Goal: Task Accomplishment & Management: Use online tool/utility

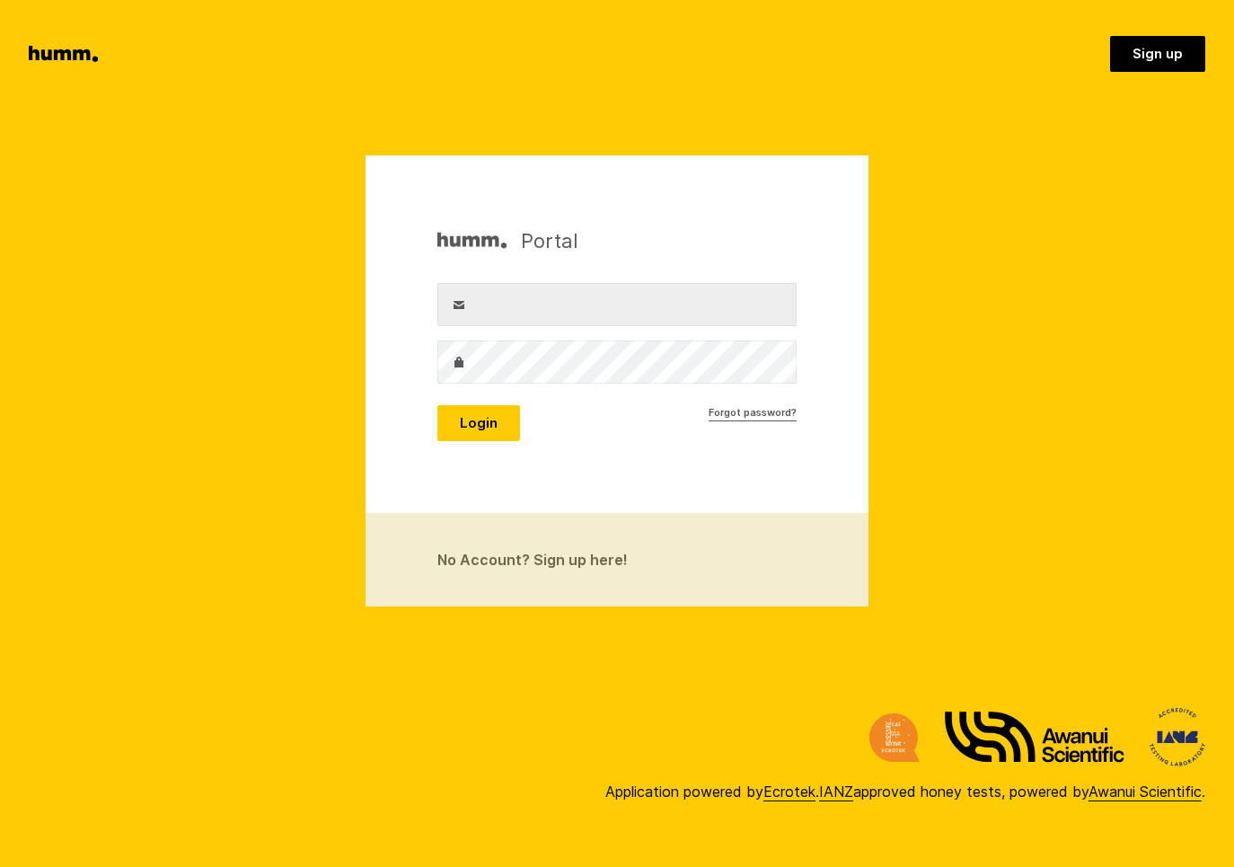
type input "richard.evatt@waihekehoney.co.nz"
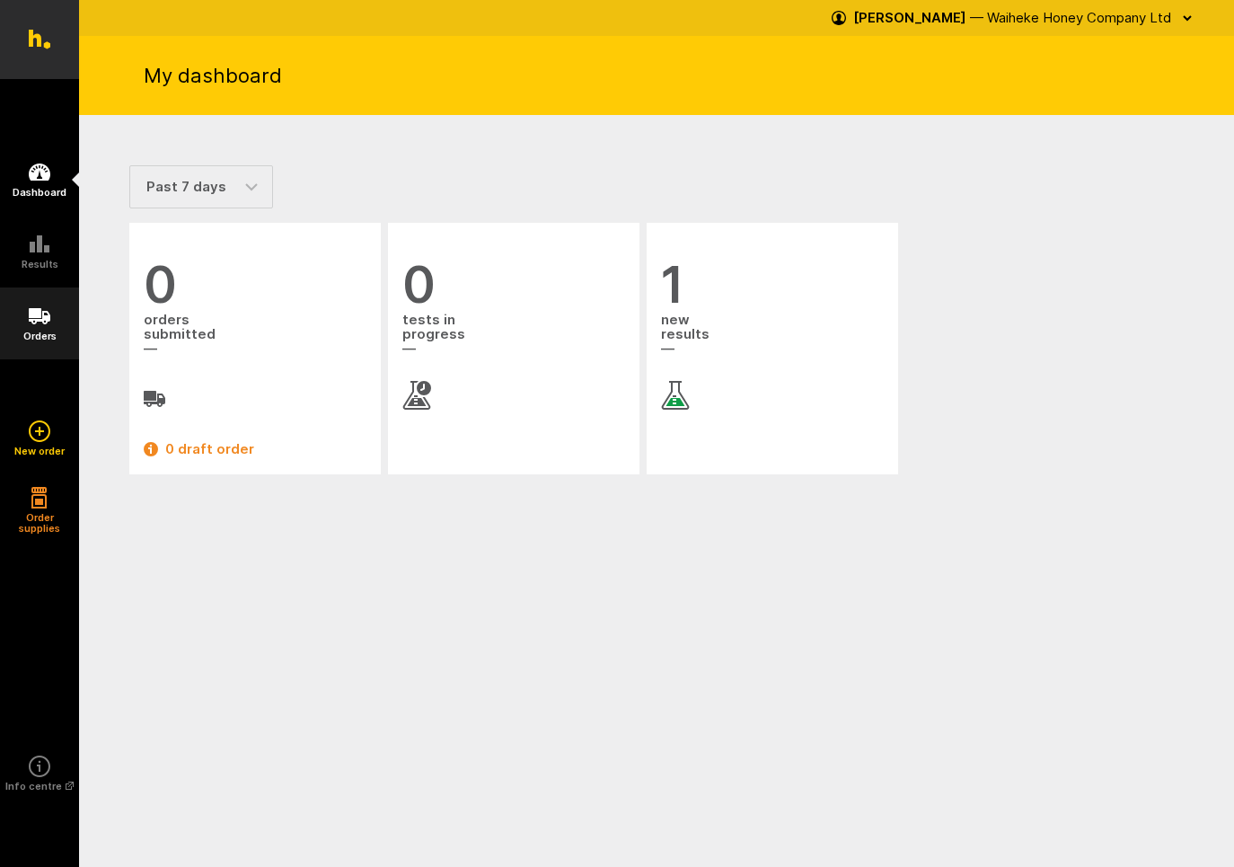
click at [40, 322] on icon at bounding box center [40, 316] width 22 height 22
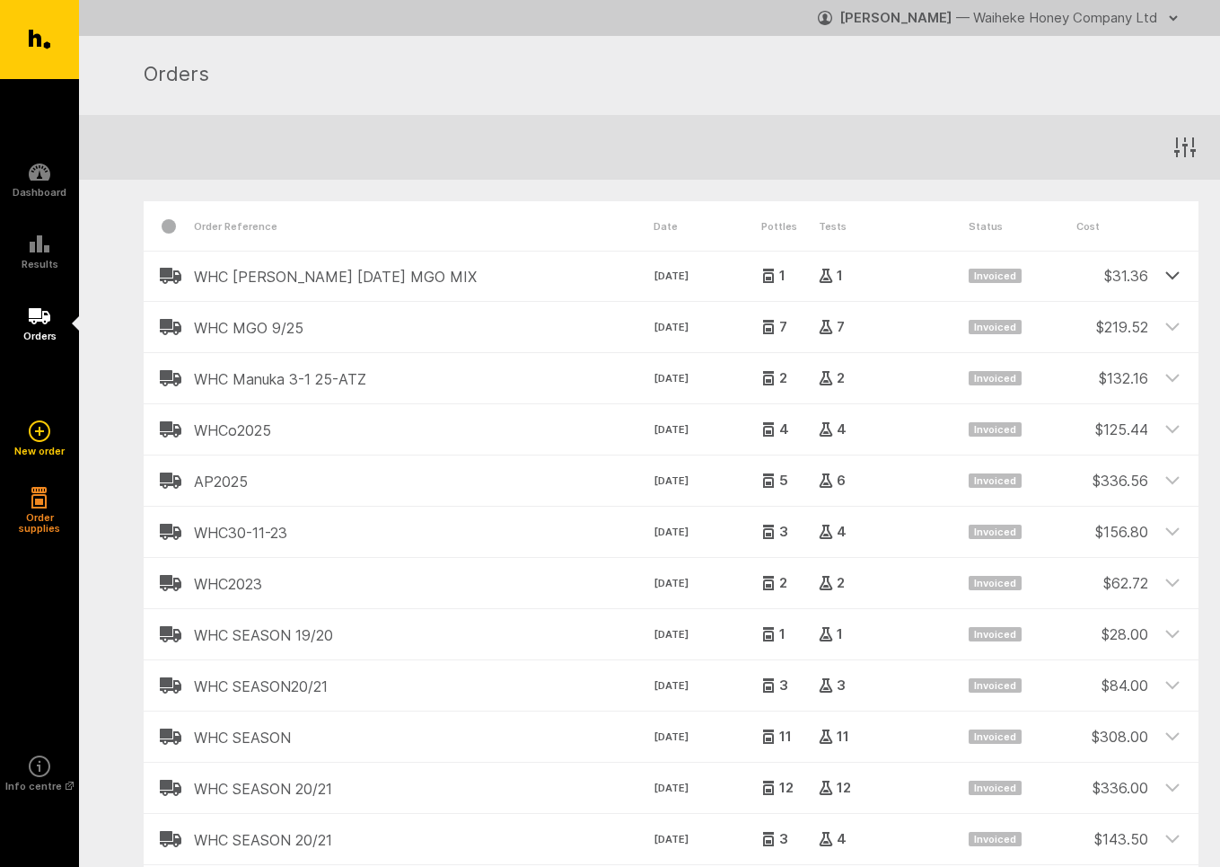
click at [1174, 277] on icon at bounding box center [1172, 275] width 13 height 6
click at [1172, 271] on icon at bounding box center [1172, 274] width 13 height 6
click at [31, 251] on icon at bounding box center [40, 243] width 20 height 17
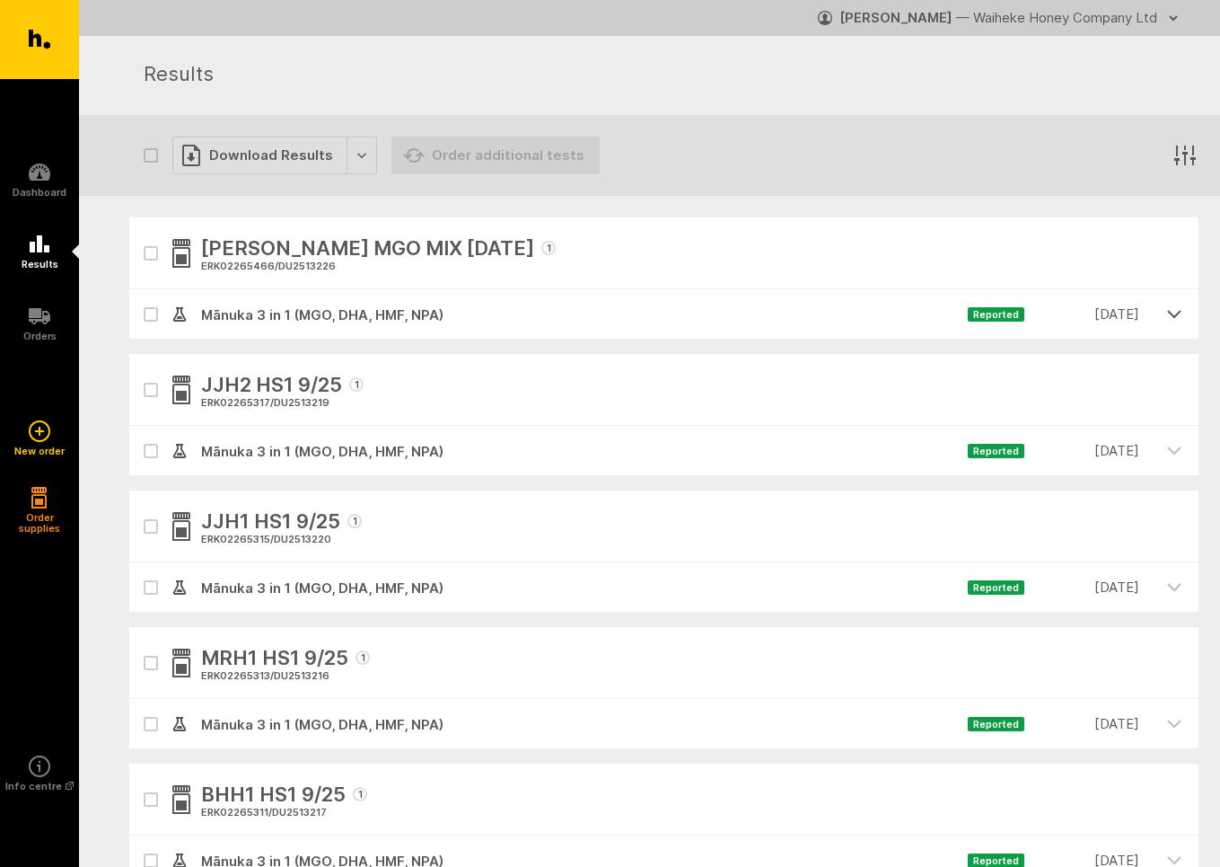
click at [1175, 313] on icon "button" at bounding box center [1174, 313] width 16 height 16
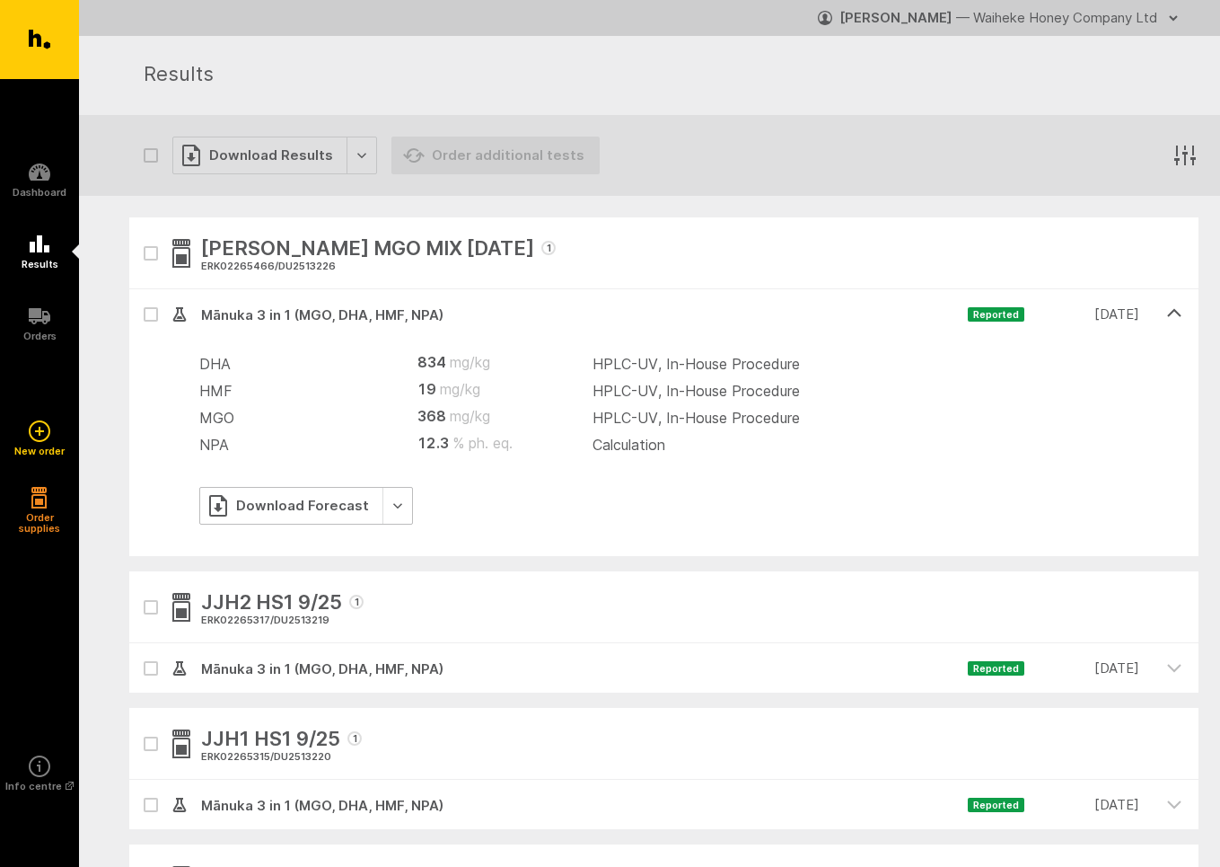
click at [270, 509] on div "Download Forecast" at bounding box center [306, 506] width 214 height 38
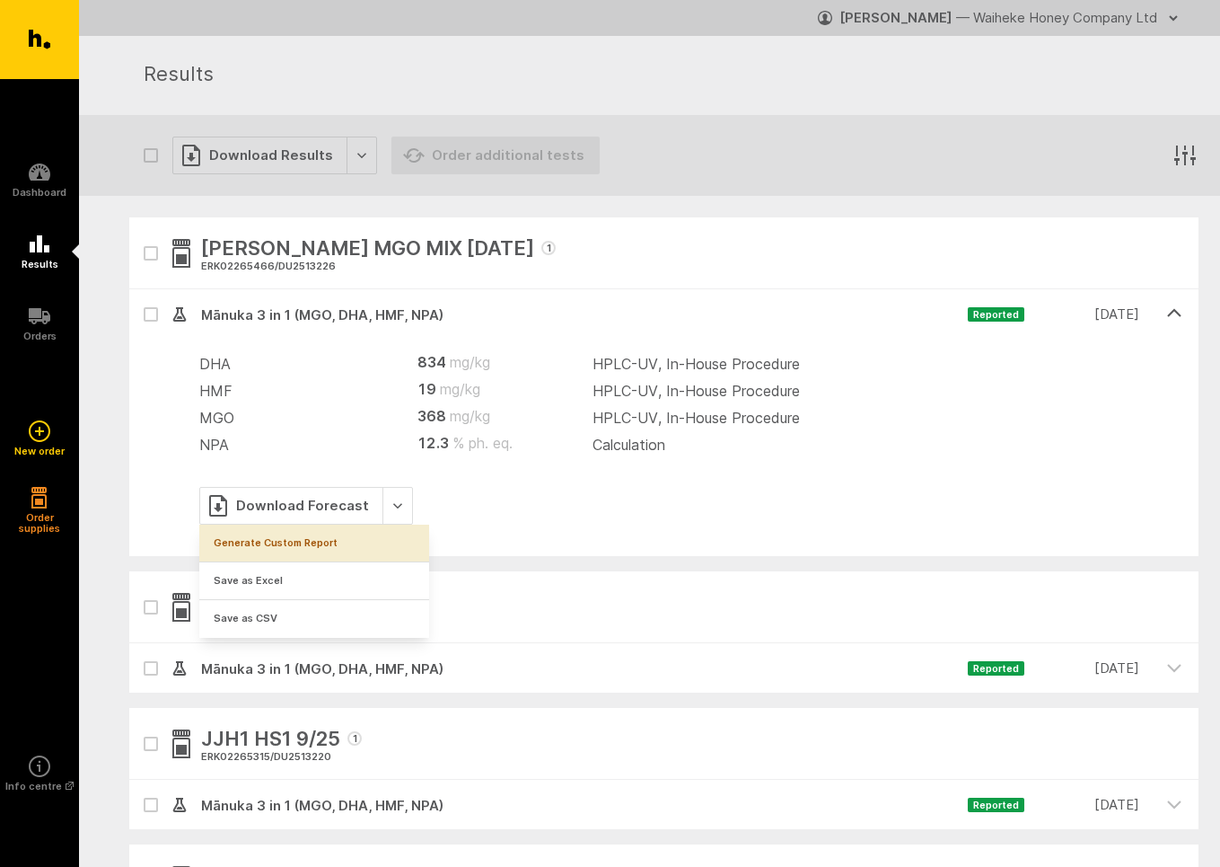
click at [266, 544] on link "Generate Custom Report" at bounding box center [314, 542] width 230 height 37
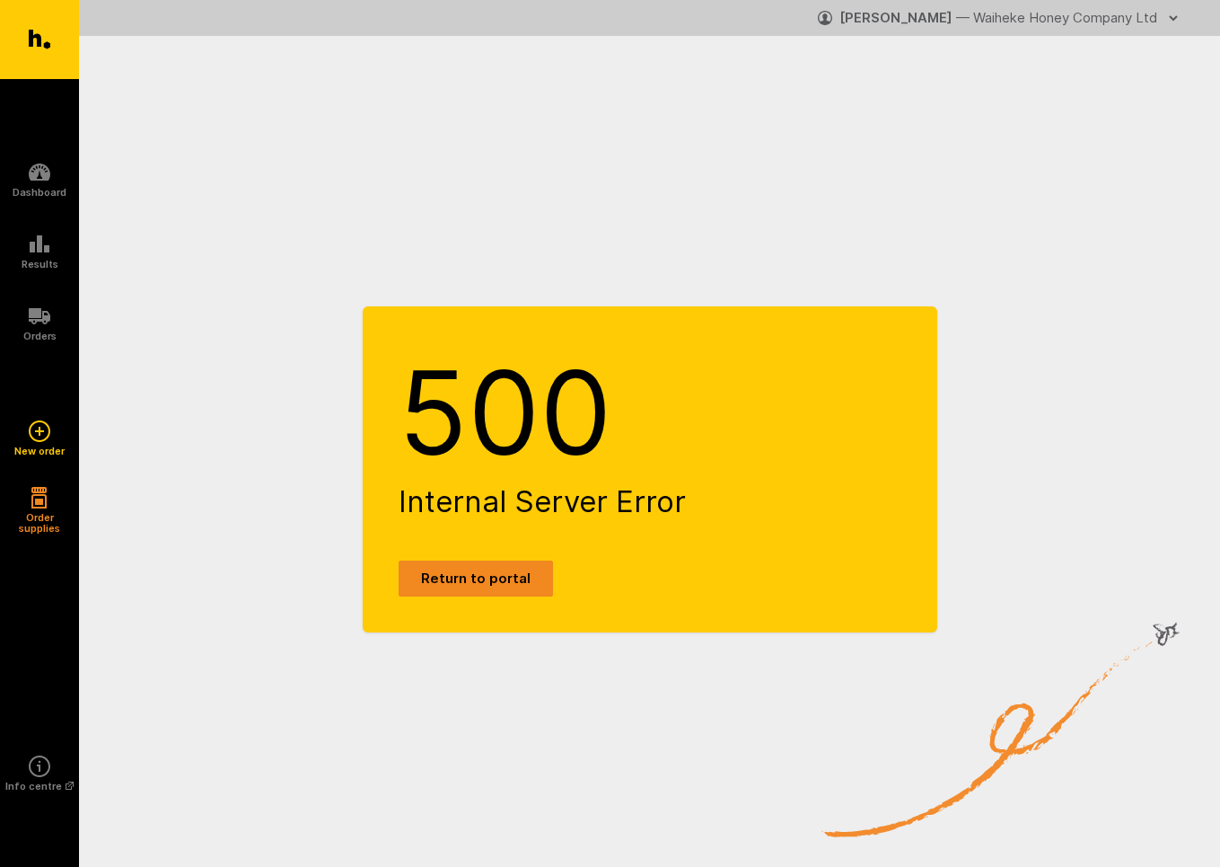
click at [462, 579] on link "Return to portal" at bounding box center [476, 578] width 154 height 36
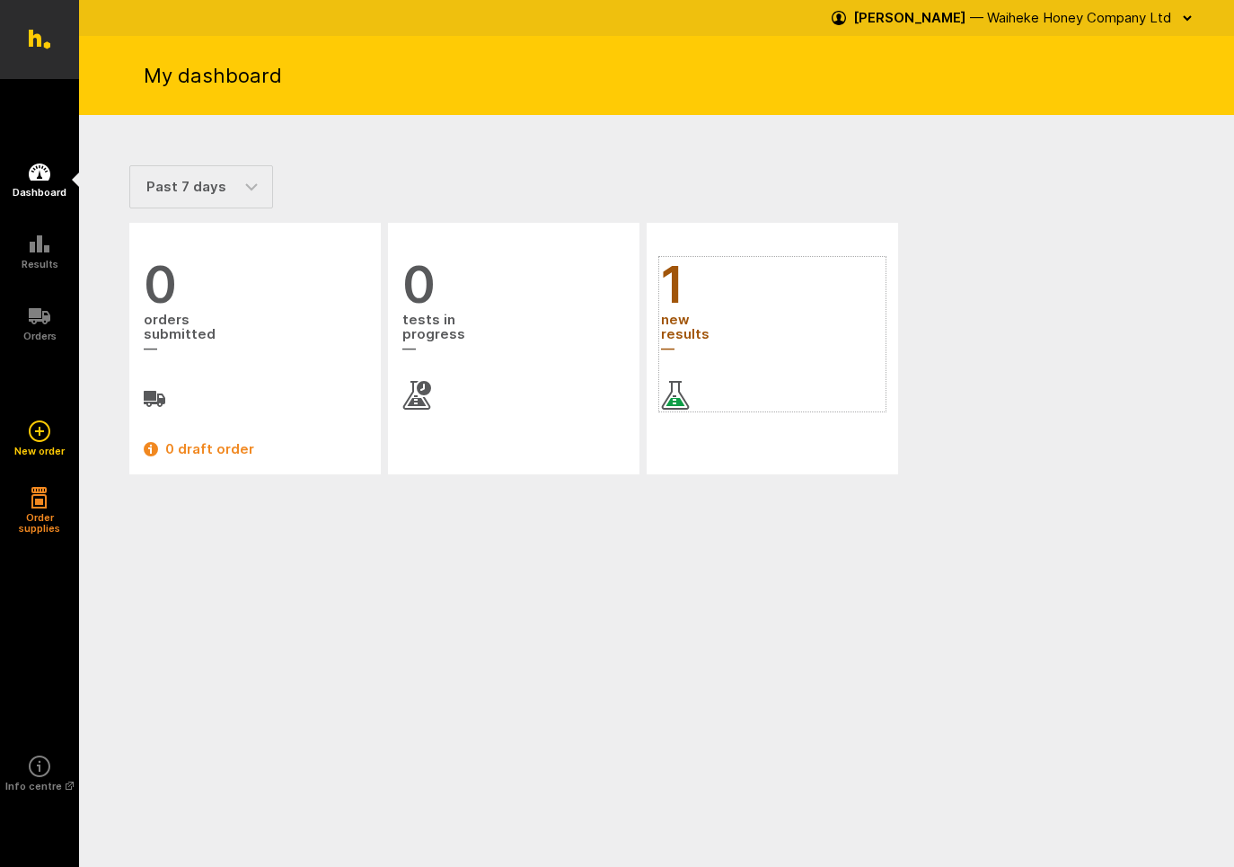
click at [686, 330] on span "new results" at bounding box center [772, 335] width 223 height 48
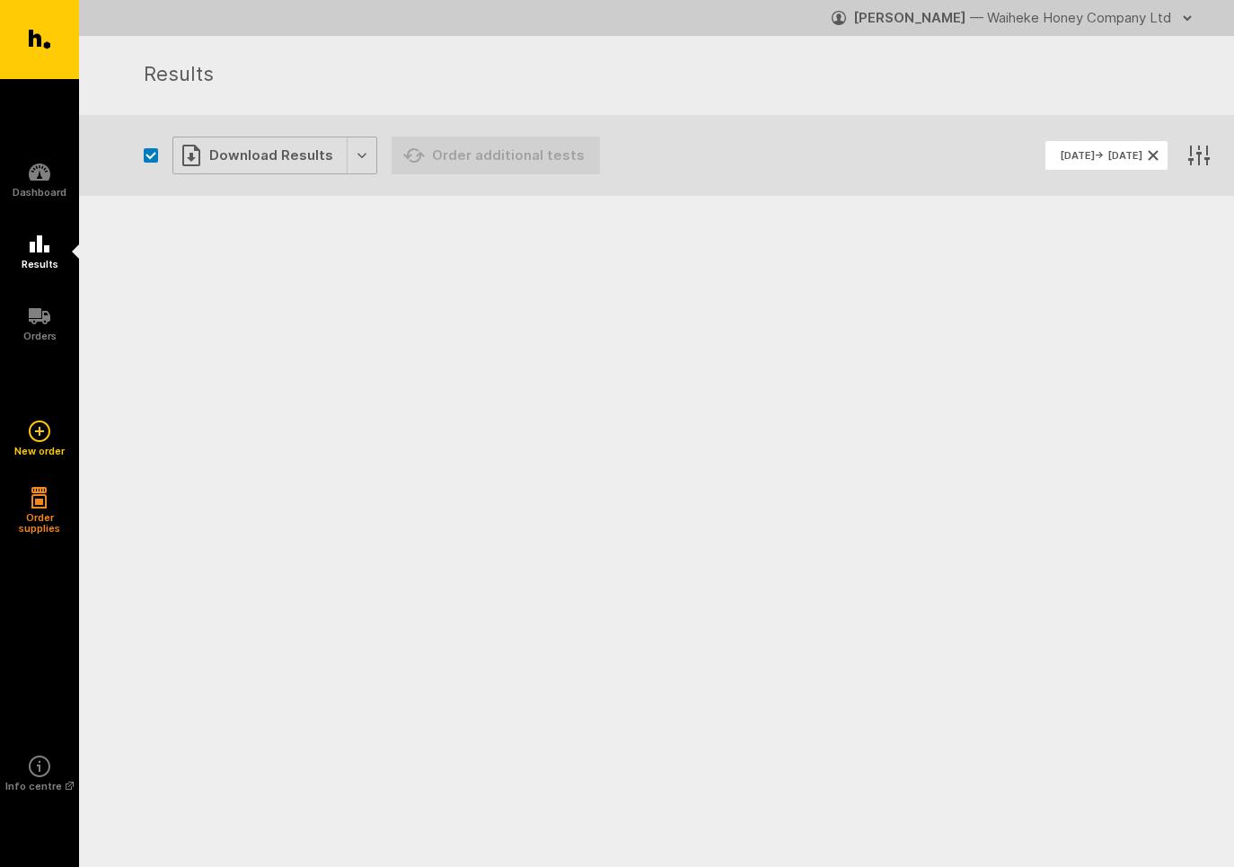
click at [355, 154] on div "Download Results" at bounding box center [274, 155] width 205 height 38
click at [286, 194] on li "Generate Custom Report" at bounding box center [287, 193] width 230 height 38
click at [287, 147] on div "Download Results" at bounding box center [274, 155] width 205 height 38
click at [339, 94] on div "Results" at bounding box center [678, 75] width 1069 height 61
click at [1060, 156] on span "[DATE] → [DATE]" at bounding box center [1101, 155] width 83 height 11
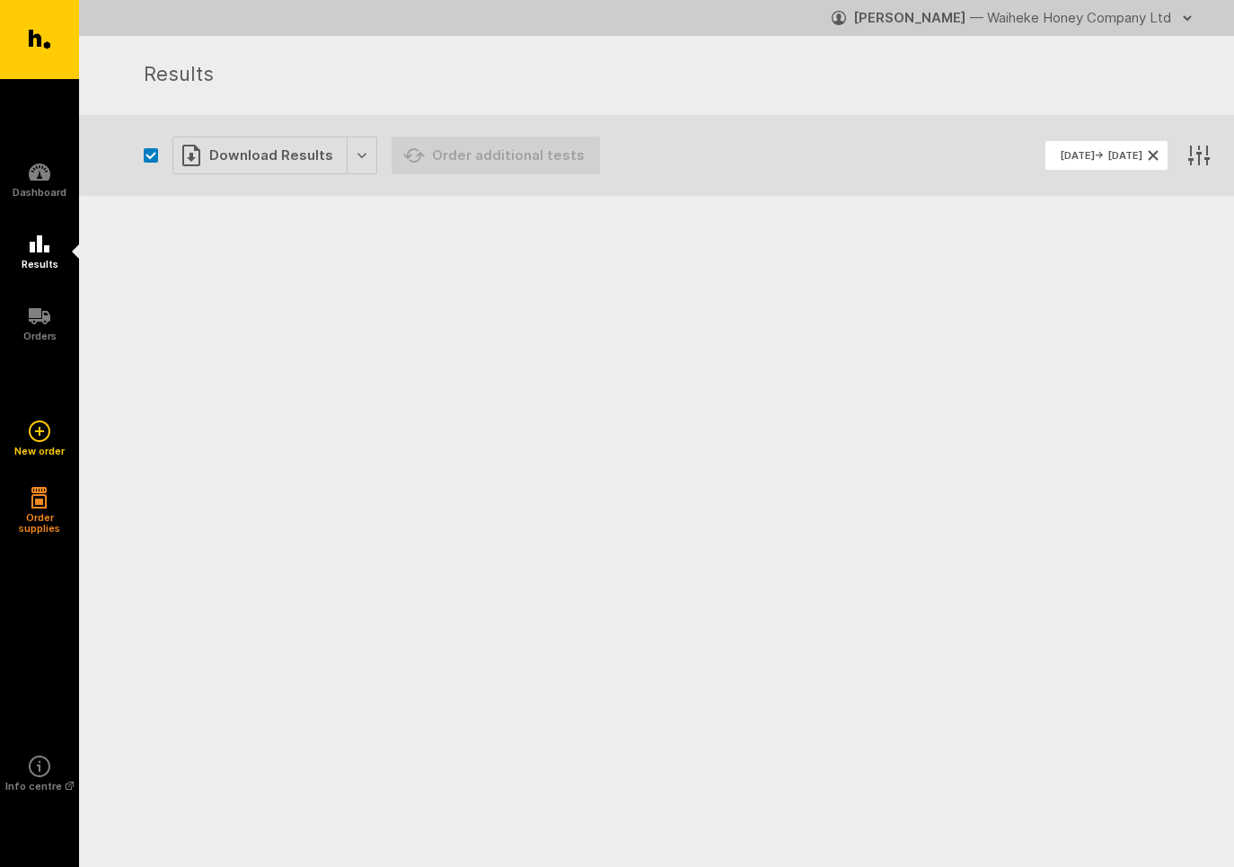
click at [563, 286] on div at bounding box center [656, 268] width 1155 height 144
click at [256, 151] on div "Download Results" at bounding box center [274, 155] width 205 height 38
click at [245, 192] on li "Generate Custom Report" at bounding box center [287, 193] width 230 height 38
click at [154, 155] on button "button" at bounding box center [151, 155] width 14 height 14
click at [286, 161] on div "Download Results" at bounding box center [274, 155] width 205 height 38
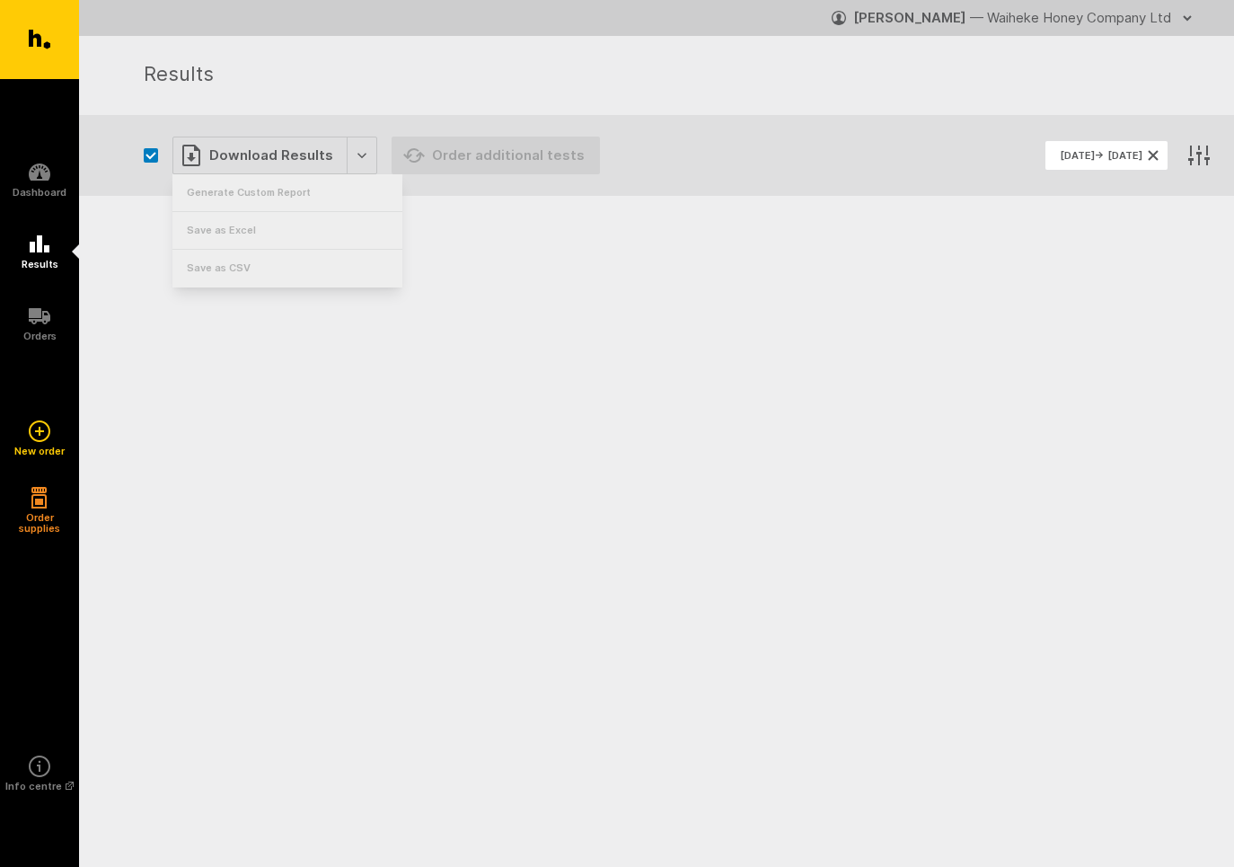
click at [276, 194] on li "Generate Custom Report" at bounding box center [287, 193] width 230 height 38
click at [1183, 18] on icon "button" at bounding box center [1187, 18] width 14 height 14
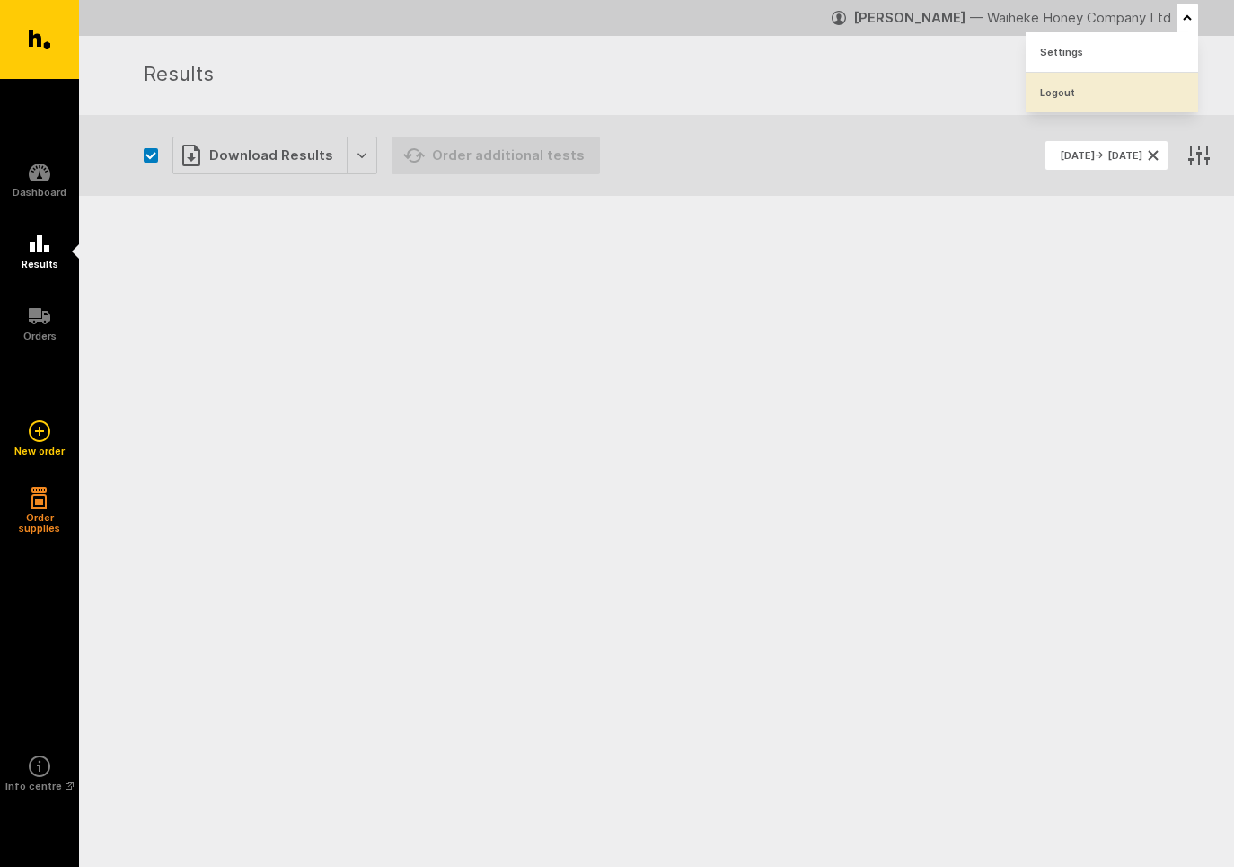
click at [1071, 92] on link "Logout" at bounding box center [1111, 93] width 172 height 40
